Goal: Complete application form: Complete application form

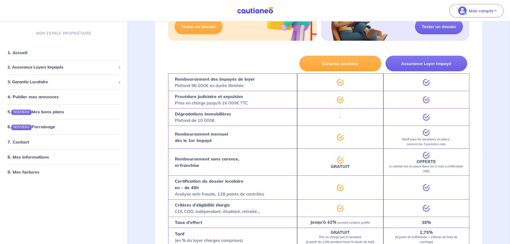
scroll to position [161, 0]
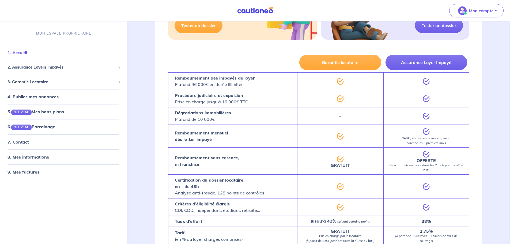
click at [27, 54] on link "1. Accueil" at bounding box center [17, 52] width 20 height 5
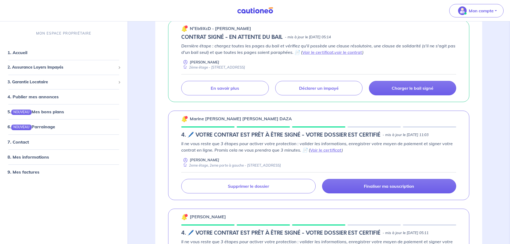
scroll to position [107, 0]
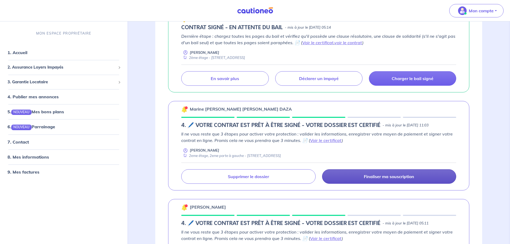
click at [351, 172] on link "Finaliser ma souscription" at bounding box center [389, 176] width 134 height 14
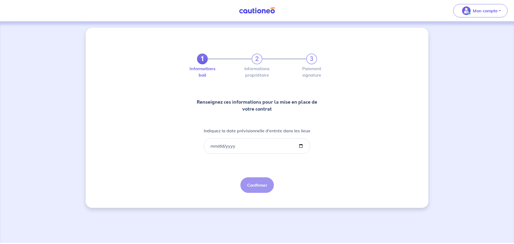
click at [256, 57] on div "1 2 3" at bounding box center [257, 59] width 120 height 11
click at [237, 145] on input "Indiquez la date prévisionnelle d'entrée dans les lieux" at bounding box center [257, 146] width 107 height 16
click at [212, 146] on input "Indiquez la date prévisionnelle d'entrée dans les lieux" at bounding box center [257, 146] width 107 height 16
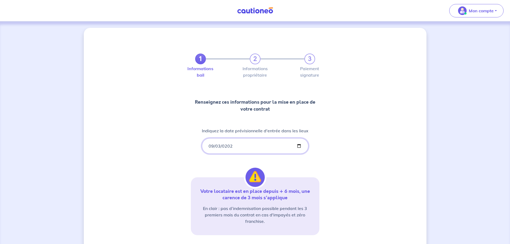
type input "[DATE]"
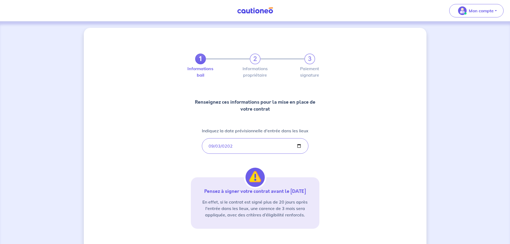
click at [343, 158] on div "1 2 3 Informations bail Informations propriétaire Paiement signature Renseignez…" at bounding box center [255, 157] width 343 height 259
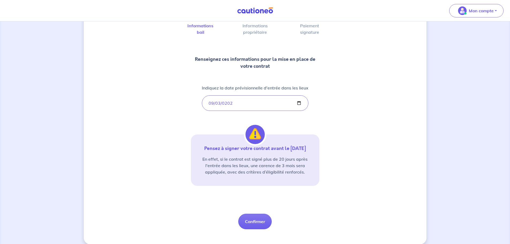
scroll to position [50, 0]
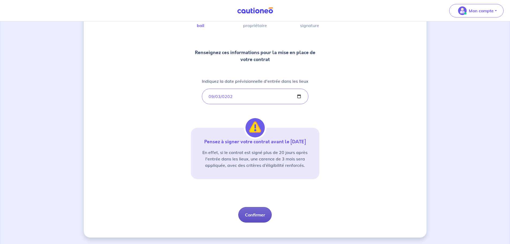
click at [257, 215] on button "Confirmer" at bounding box center [254, 215] width 33 height 16
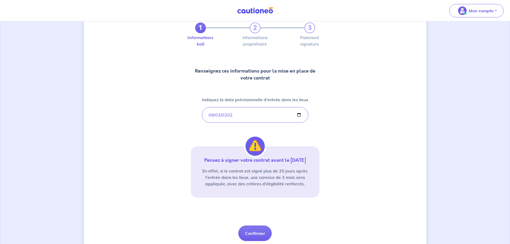
scroll to position [0, 0]
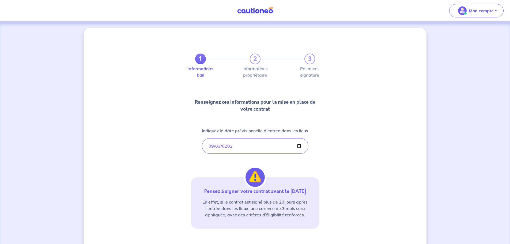
select select "FR"
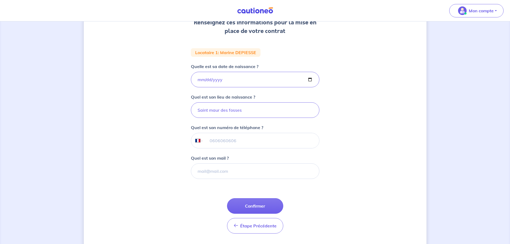
scroll to position [96, 0]
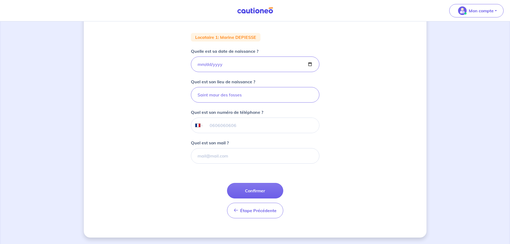
click at [176, 141] on div "1 2 3 Informations bail Informations propriétaire Paiement signature Renseignez…" at bounding box center [255, 84] width 343 height 305
click at [267, 187] on button "Confirmer" at bounding box center [255, 191] width 56 height 16
select select "FR"
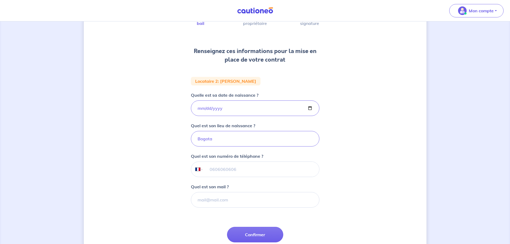
scroll to position [54, 0]
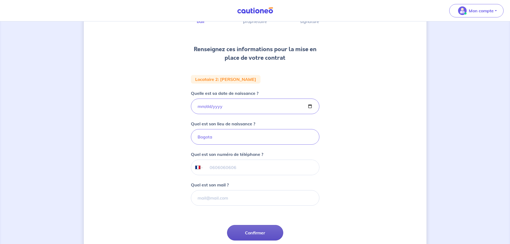
click at [262, 232] on button "Confirmer" at bounding box center [255, 233] width 56 height 16
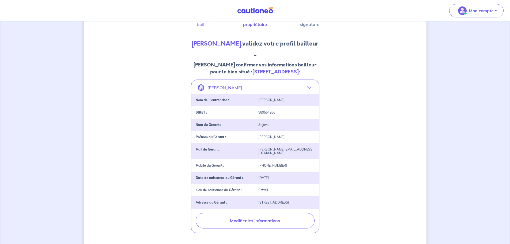
scroll to position [17, 0]
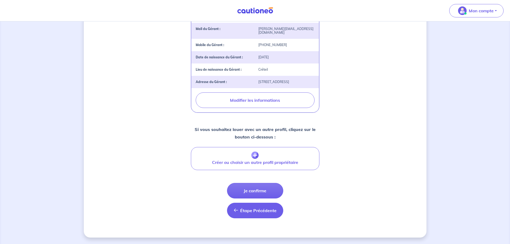
click at [251, 209] on span "Étape Précédente" at bounding box center [258, 210] width 36 height 5
select select "FR"
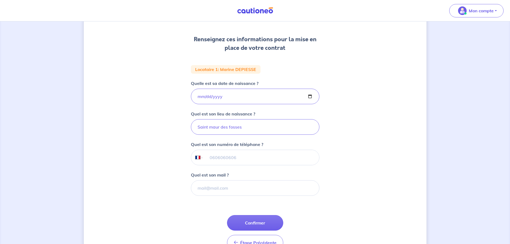
scroll to position [80, 0]
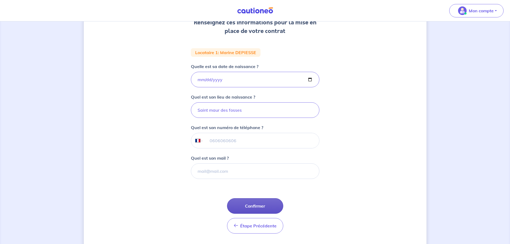
click at [262, 208] on button "Confirmer" at bounding box center [255, 206] width 56 height 16
select select "FR"
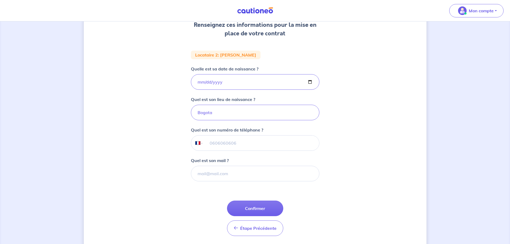
scroll to position [80, 0]
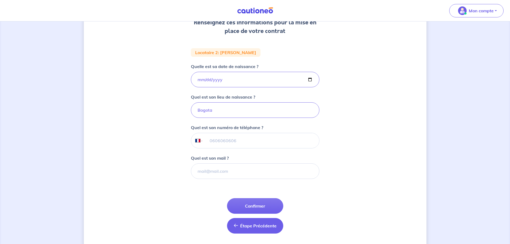
click at [272, 229] on button "Étape Précédente Précédent" at bounding box center [255, 226] width 56 height 16
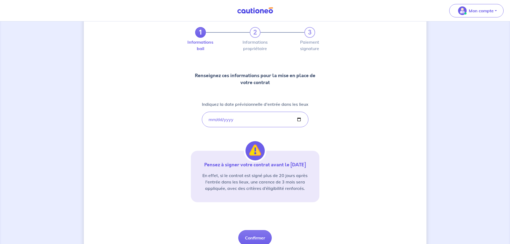
scroll to position [50, 0]
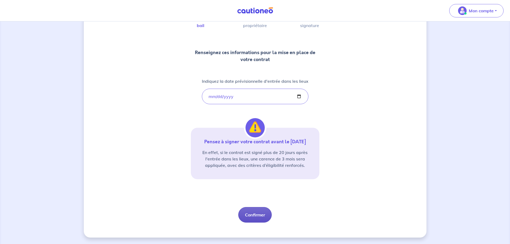
click at [263, 214] on button "Confirmer" at bounding box center [254, 215] width 33 height 16
select select "FR"
